Goal: Find specific page/section: Find specific page/section

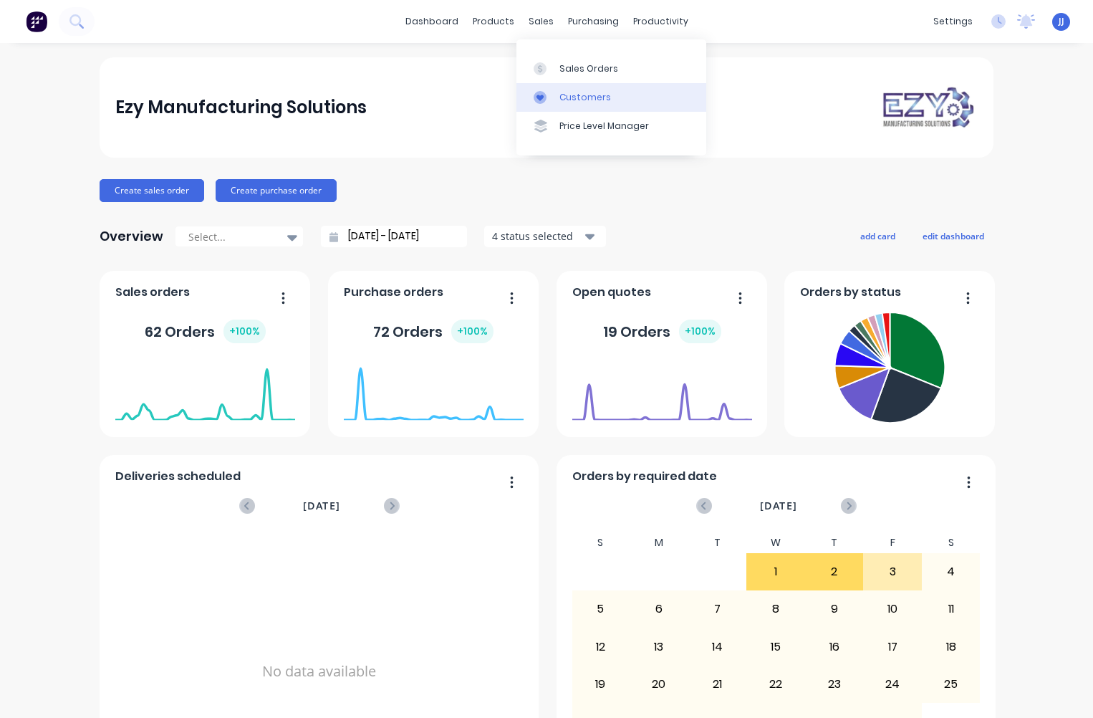
click at [563, 101] on div "Customers" at bounding box center [585, 97] width 52 height 13
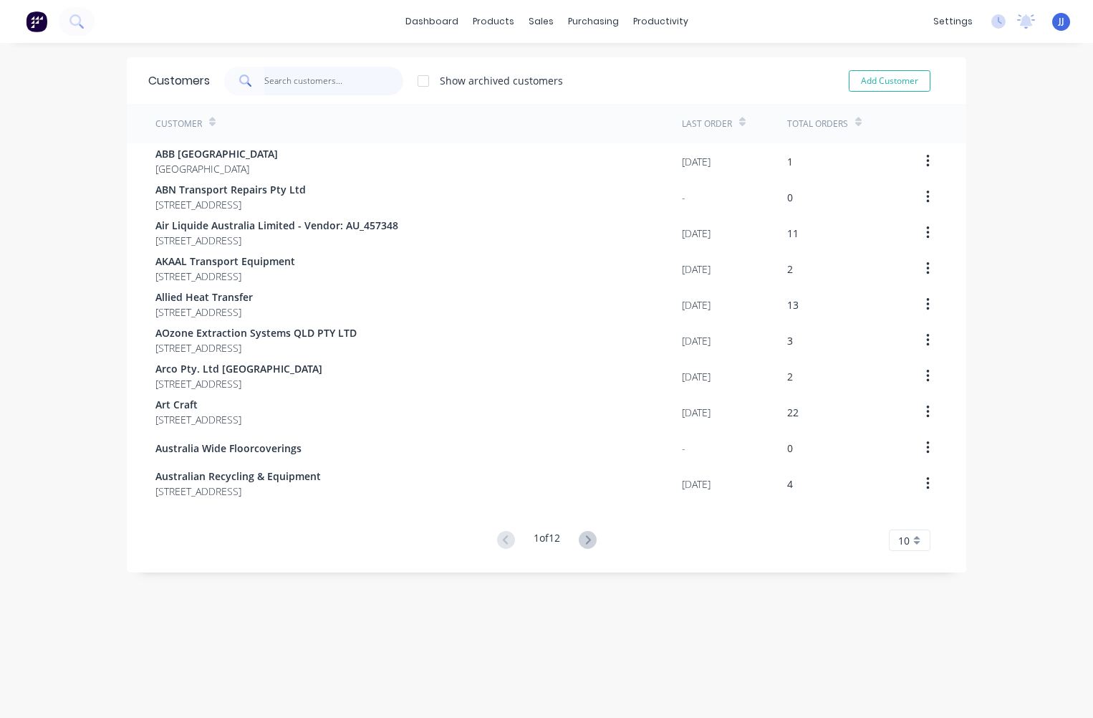
click at [284, 82] on input "text" at bounding box center [334, 81] width 140 height 29
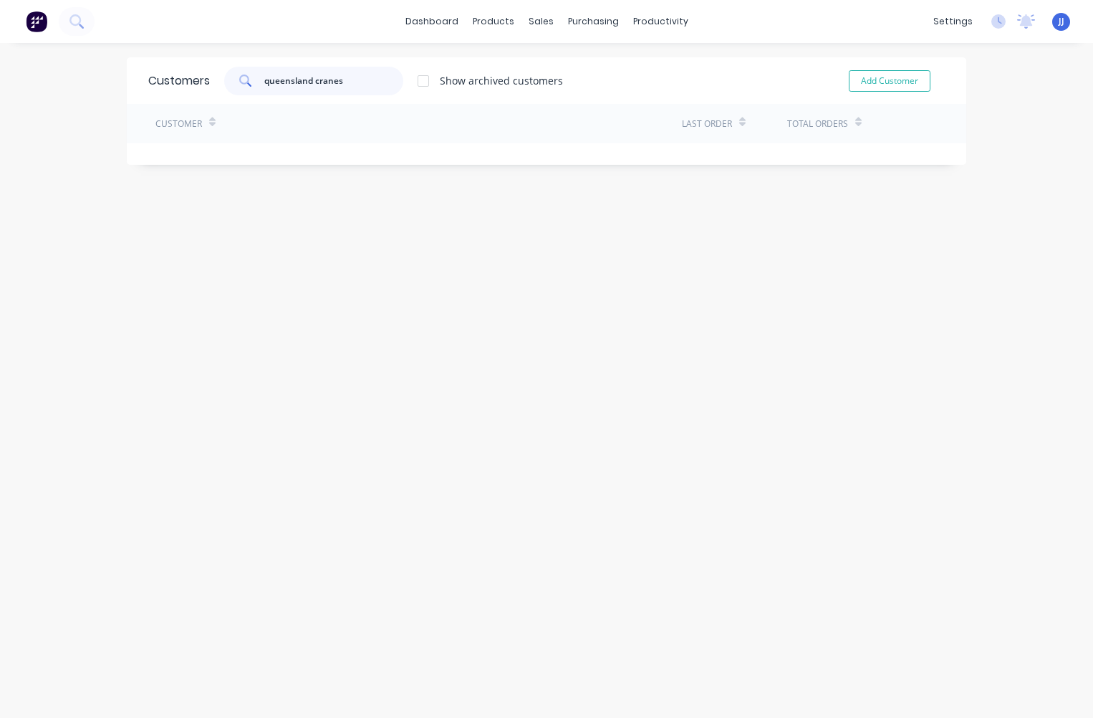
click at [354, 85] on input "queensland cranes" at bounding box center [334, 81] width 140 height 29
type input "q"
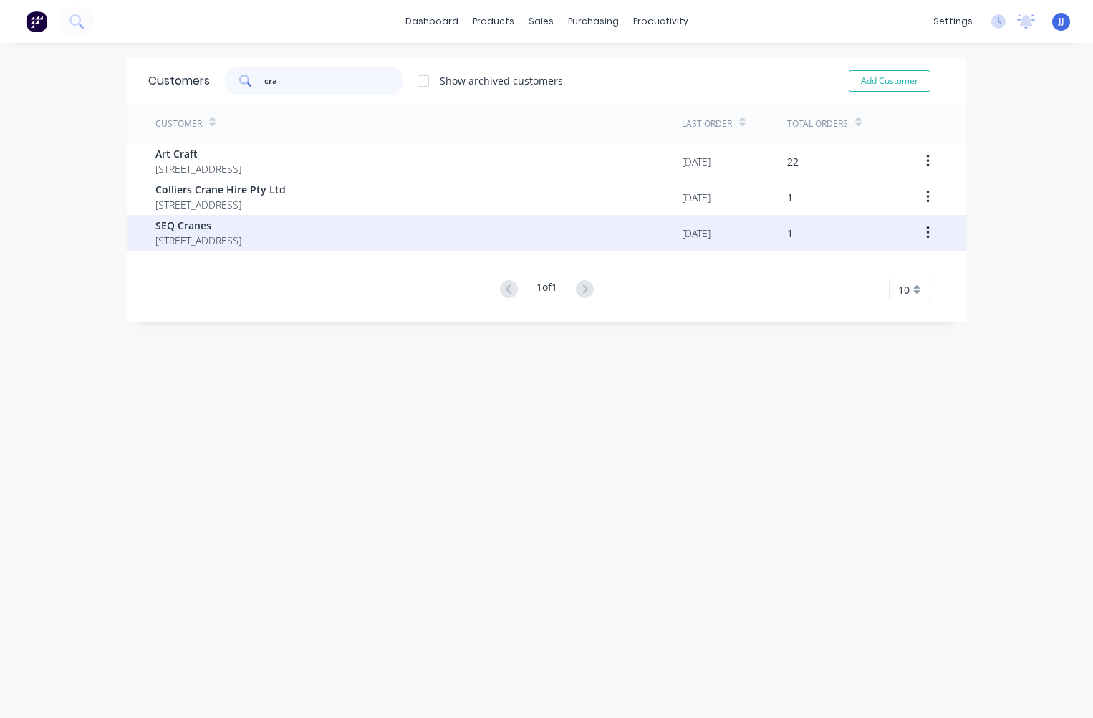
type input "cra"
click at [187, 236] on span "[STREET_ADDRESS]" at bounding box center [198, 240] width 86 height 15
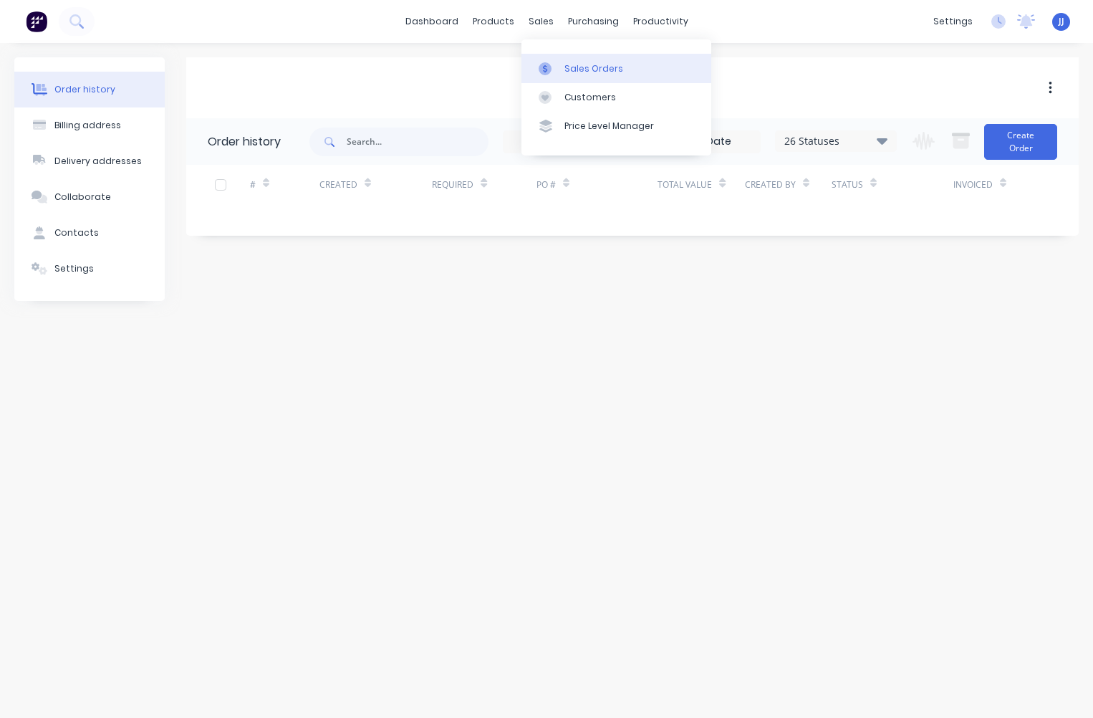
click at [556, 67] on div at bounding box center [549, 68] width 21 height 13
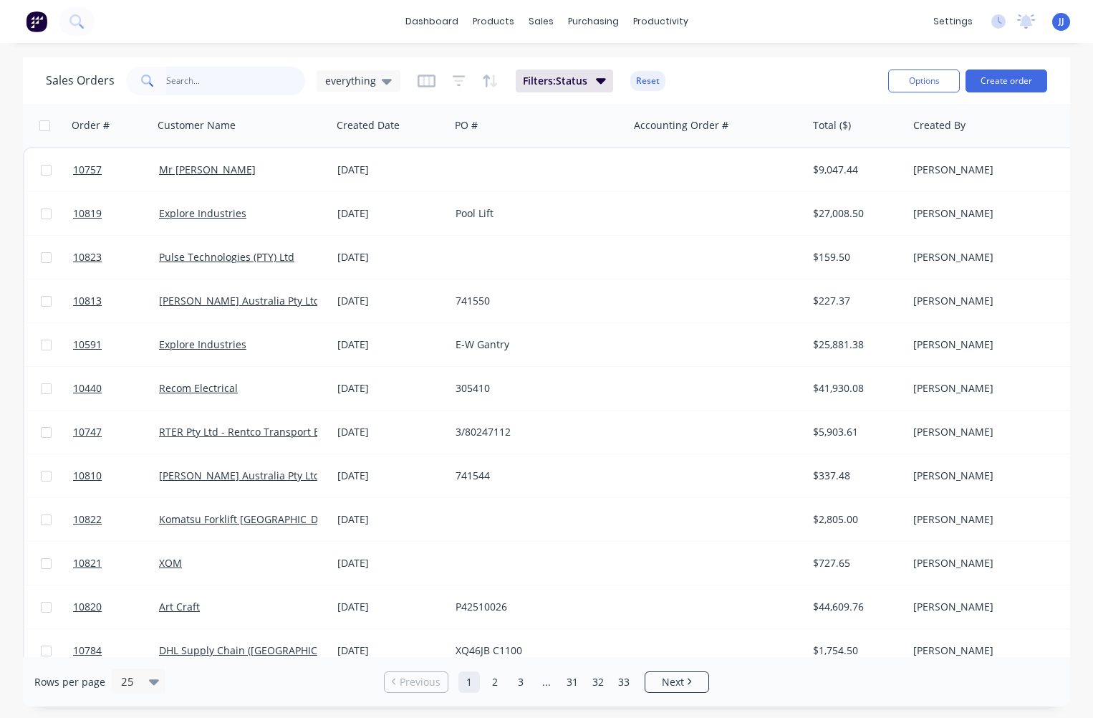
click at [207, 77] on input "text" at bounding box center [236, 81] width 140 height 29
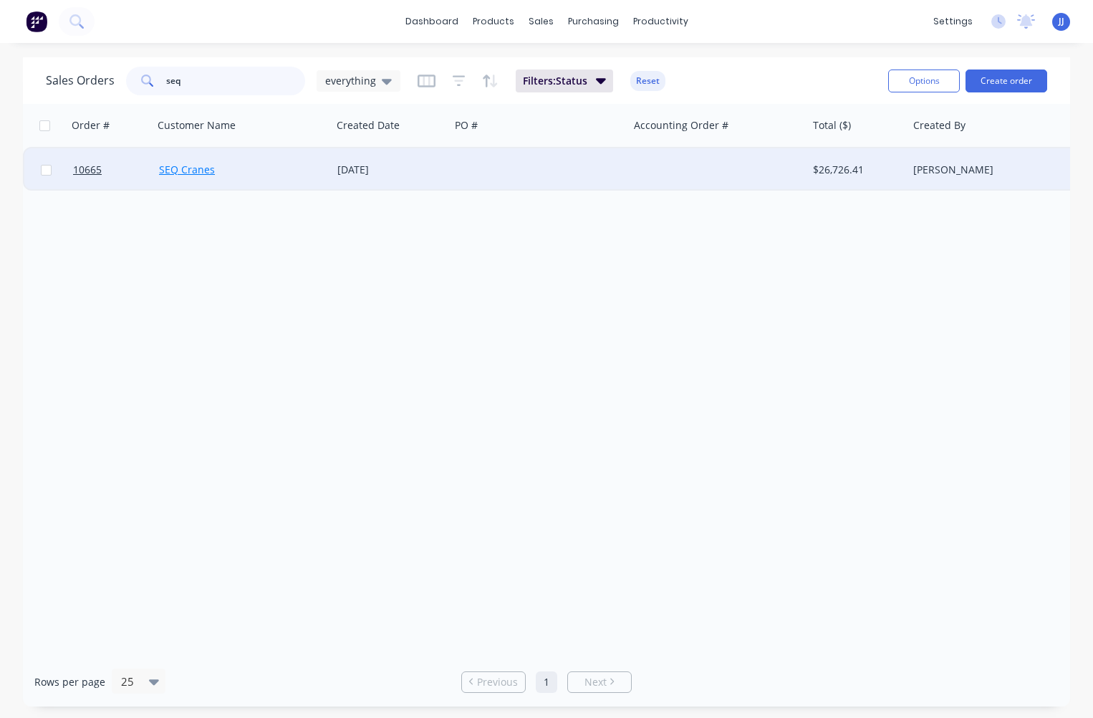
type input "seq"
click at [190, 172] on link "SEQ Cranes" at bounding box center [187, 170] width 56 height 14
